Goal: Transaction & Acquisition: Download file/media

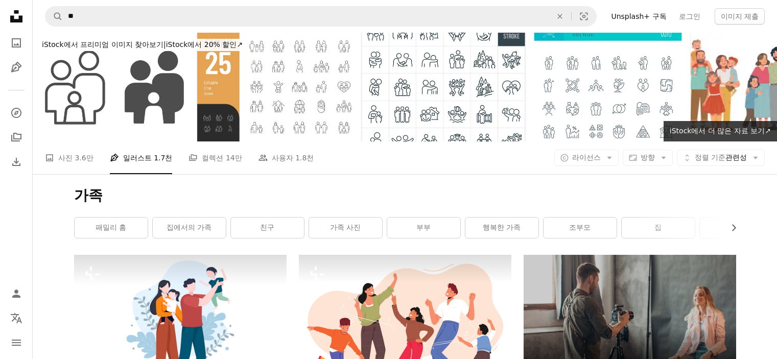
scroll to position [255, 0]
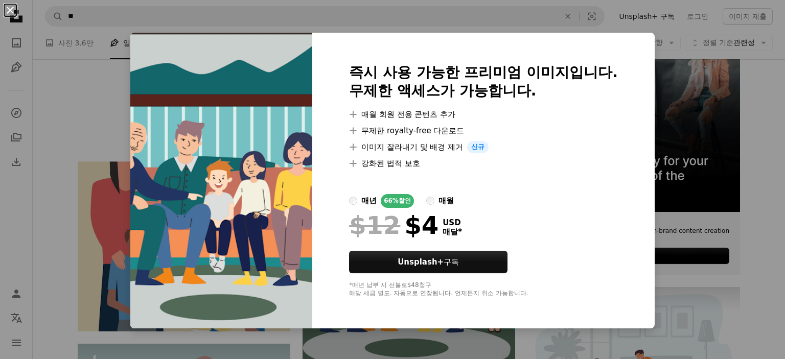
click at [12, 12] on button "An X shape" at bounding box center [10, 10] width 12 height 12
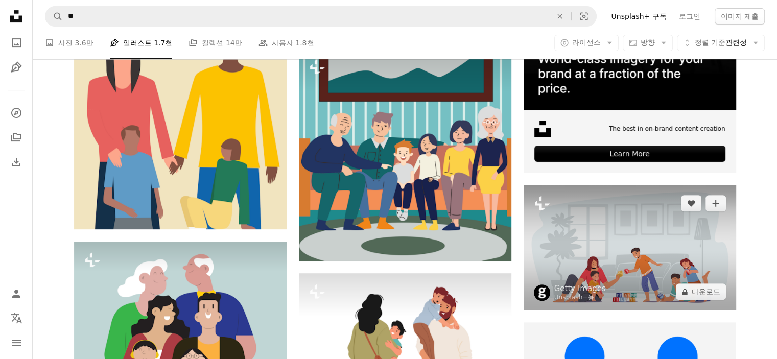
scroll to position [102, 0]
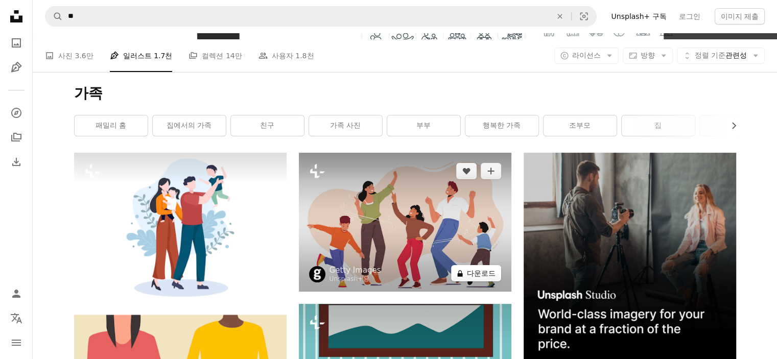
click at [478, 276] on button "A lock 다운로드" at bounding box center [476, 273] width 50 height 16
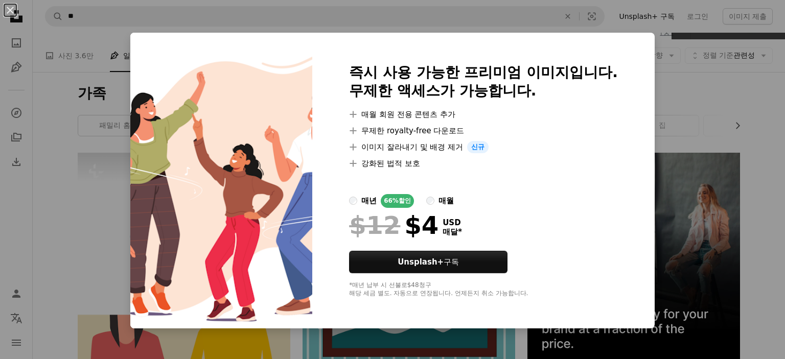
click at [8, 8] on button "An X shape" at bounding box center [10, 10] width 12 height 12
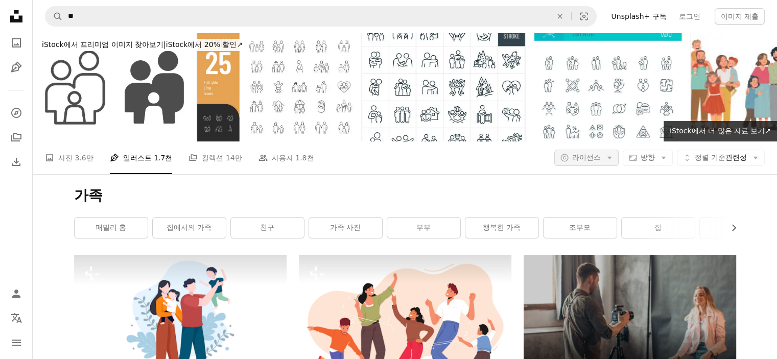
click at [612, 159] on button "A copyright icon © 라이선스 Arrow down" at bounding box center [586, 158] width 64 height 16
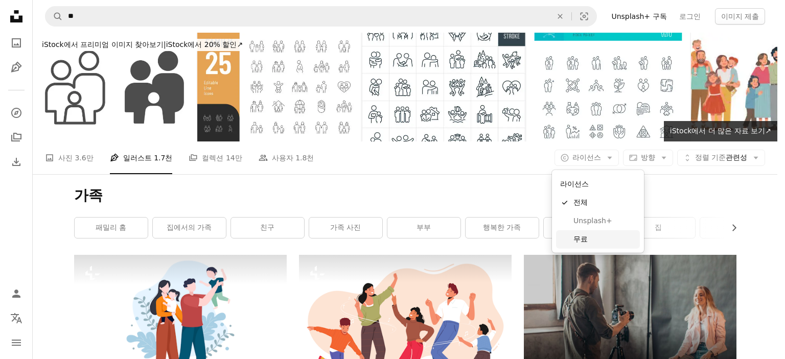
click at [582, 234] on span "무료" at bounding box center [604, 239] width 62 height 10
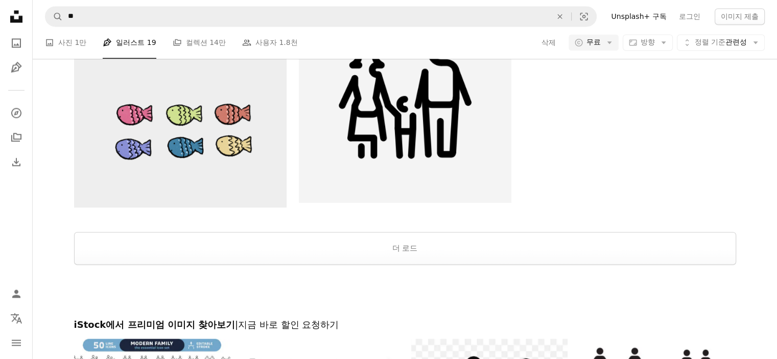
scroll to position [1634, 0]
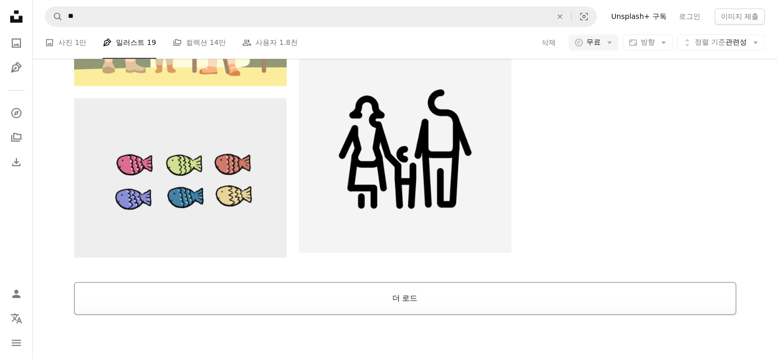
click at [425, 297] on button "더 로드" at bounding box center [405, 298] width 662 height 33
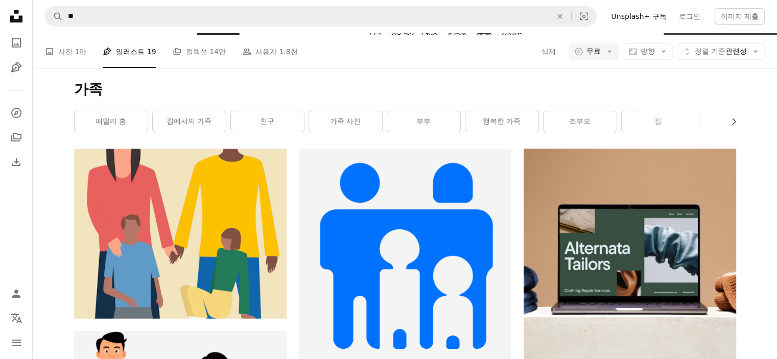
scroll to position [0, 0]
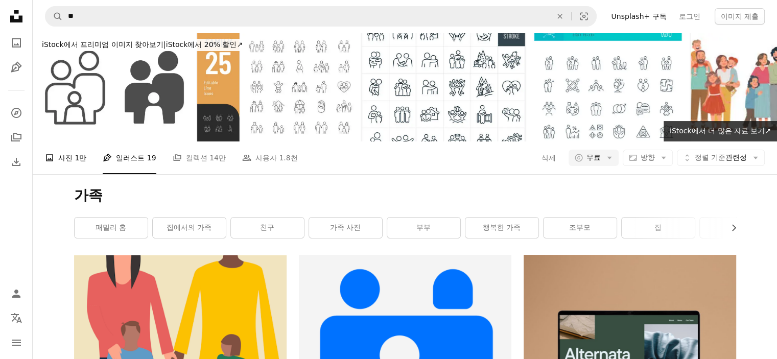
click at [66, 159] on link "A photo 사진 1만" at bounding box center [65, 157] width 41 height 33
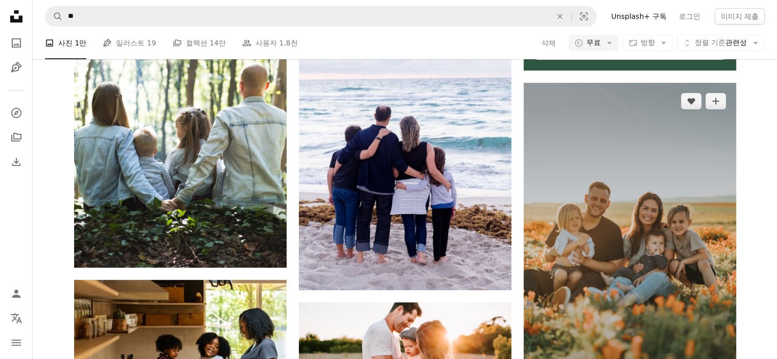
scroll to position [613, 0]
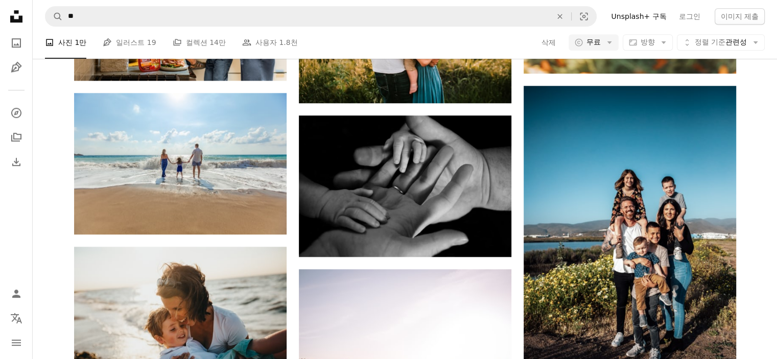
scroll to position [0, 0]
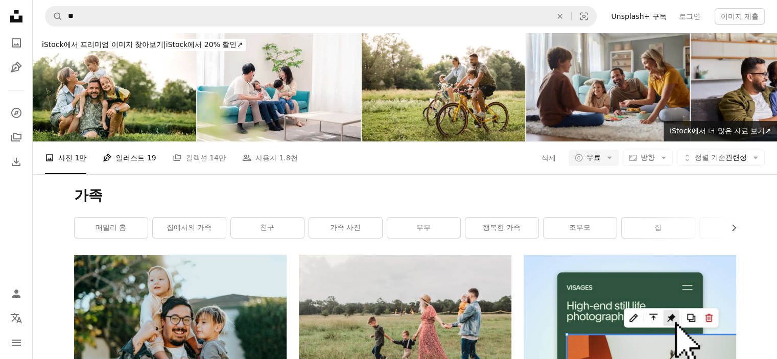
click at [124, 165] on link "Pen Tool 일러스트 19" at bounding box center [129, 157] width 53 height 33
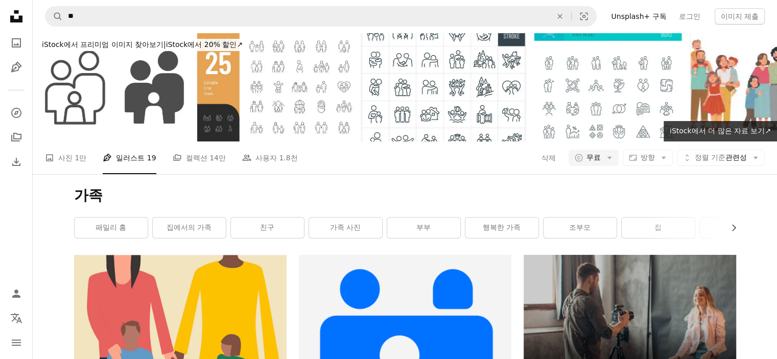
scroll to position [51, 0]
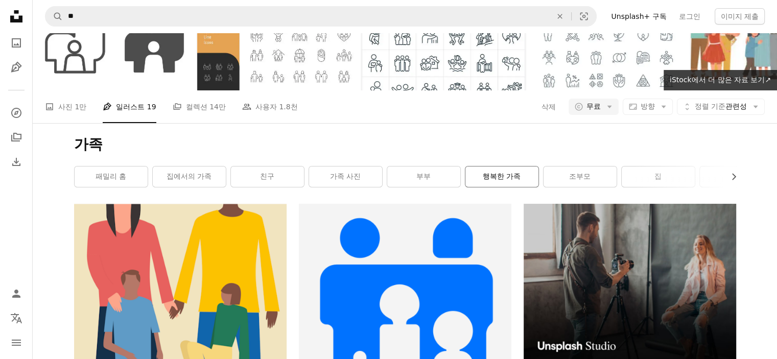
click at [500, 180] on link "행복한 가족" at bounding box center [501, 177] width 73 height 20
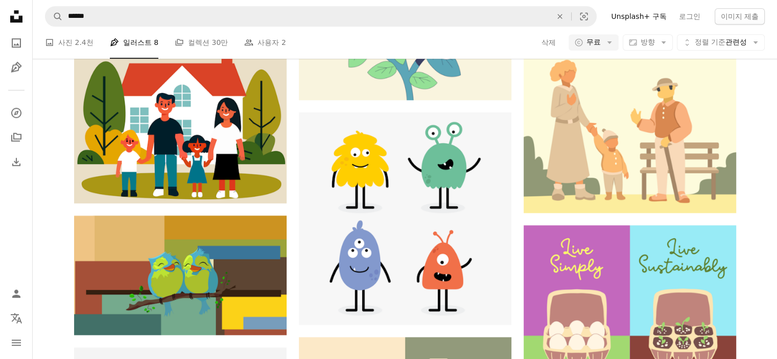
scroll to position [859, 0]
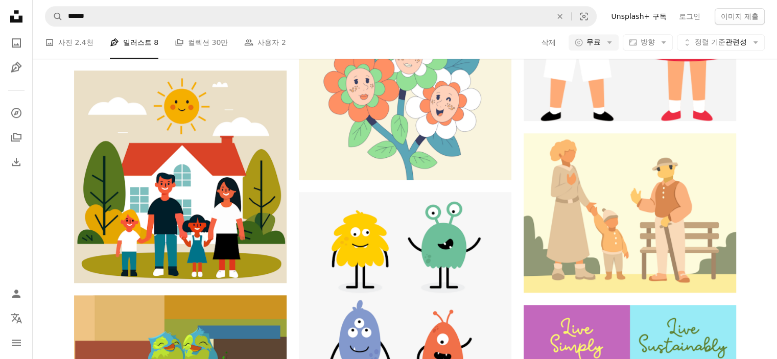
click at [755, 221] on div "A heart A plus sign The Creative Idea Arrow pointing down A heart A plus sign T…" at bounding box center [405, 174] width 744 height 1556
click at [768, 153] on div "A heart A plus sign The Creative Idea Arrow pointing down A heart A plus sign T…" at bounding box center [405, 174] width 744 height 1556
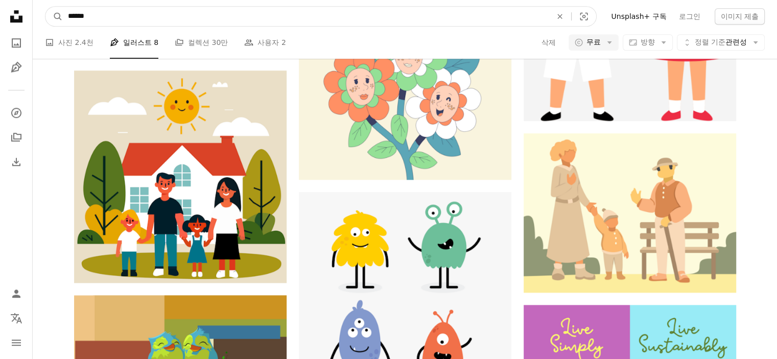
drag, startPoint x: 150, startPoint y: 13, endPoint x: 0, endPoint y: 13, distance: 150.2
click at [0, 14] on div "Unsplash logo Unsplash 홈 A photo Pen Tool A compass A stack of folders Download…" at bounding box center [388, 281] width 777 height 2280
type input "*****"
click at [45, 7] on button "A magnifying glass" at bounding box center [53, 16] width 17 height 19
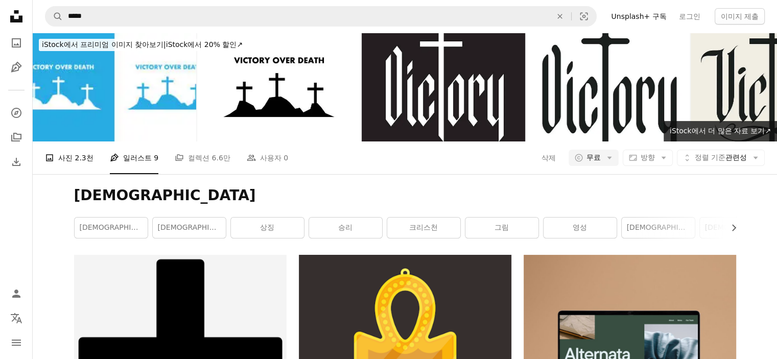
click at [75, 163] on span "2.3천" at bounding box center [84, 157] width 18 height 11
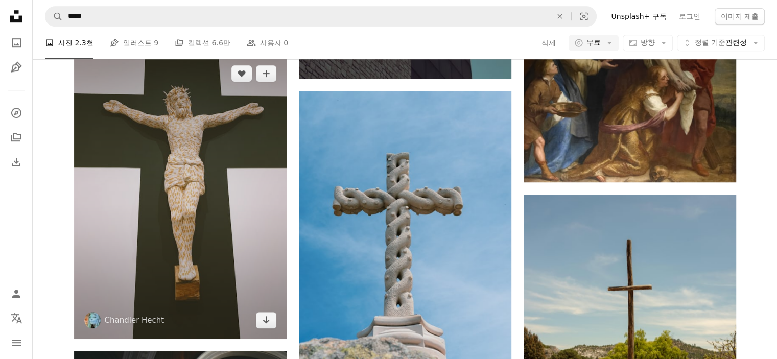
scroll to position [664, 0]
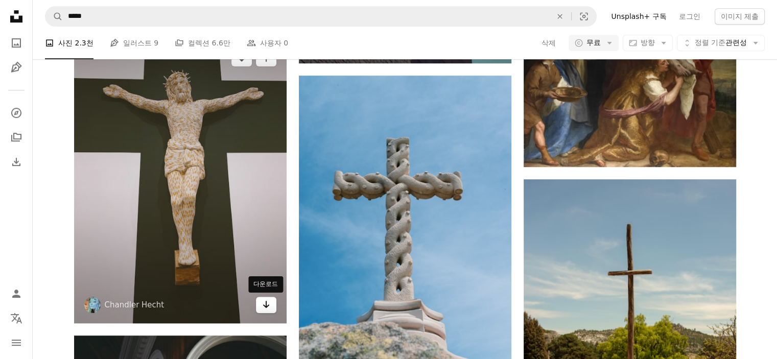
click at [266, 306] on icon "다운로드" at bounding box center [266, 304] width 7 height 7
